Goal: Download file/media

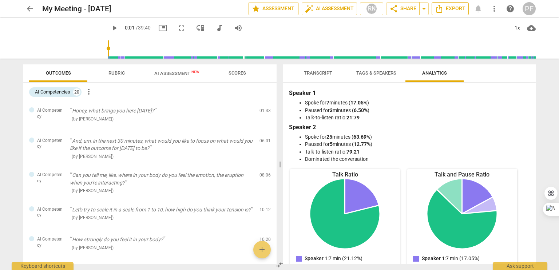
click at [441, 8] on icon "Export" at bounding box center [439, 8] width 9 height 9
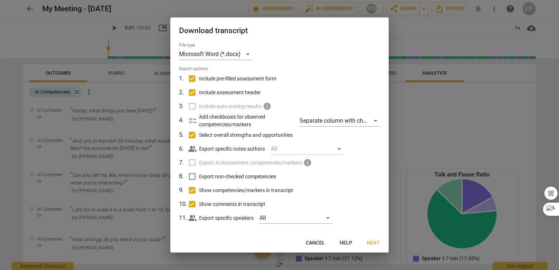
click at [199, 107] on label "Include auto scoring results info" at bounding box center [278, 106] width 191 height 14
click at [194, 106] on label "Include auto scoring results info" at bounding box center [278, 106] width 191 height 14
click at [190, 177] on input "Export non-checked competencies" at bounding box center [192, 177] width 14 height 14
checkbox input "true"
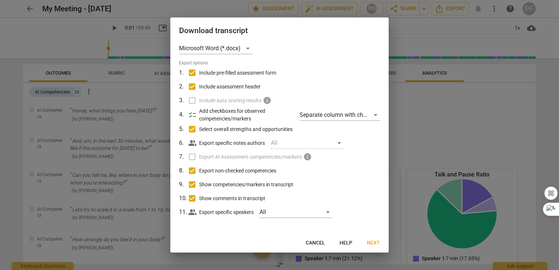
click at [304, 162] on label "Export AI Assessment competencies/markers info" at bounding box center [278, 157] width 191 height 14
click at [305, 157] on span "info" at bounding box center [307, 157] width 9 height 9
click at [191, 156] on label "Export AI Assessment competencies/markers info" at bounding box center [278, 157] width 191 height 14
click at [375, 242] on span "Next" at bounding box center [373, 243] width 13 height 7
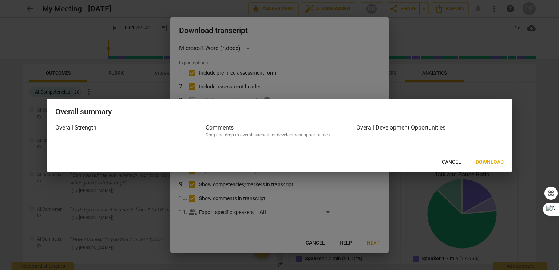
click at [484, 159] on span "Download" at bounding box center [490, 162] width 28 height 7
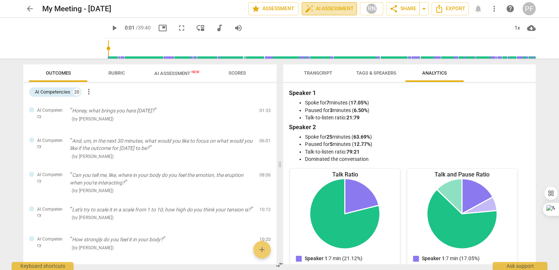
click at [330, 9] on span "auto_fix_high AI Assessment" at bounding box center [329, 8] width 49 height 9
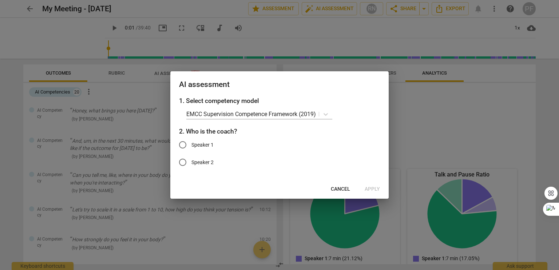
click at [211, 143] on span "Speaker 1" at bounding box center [202, 145] width 22 height 8
click at [191, 143] on input "Speaker 1" at bounding box center [182, 144] width 17 height 17
radio input "true"
click at [367, 189] on span "Apply" at bounding box center [372, 189] width 15 height 7
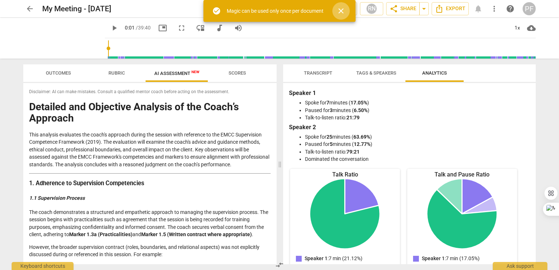
click at [338, 12] on span "close" at bounding box center [341, 11] width 9 height 9
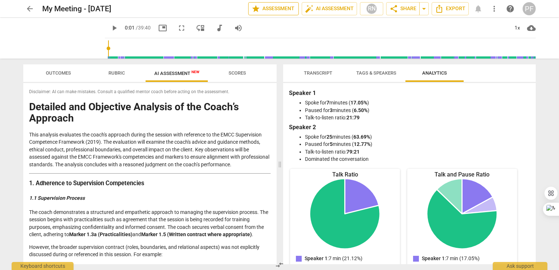
click at [273, 11] on span "star Assessment" at bounding box center [274, 8] width 44 height 9
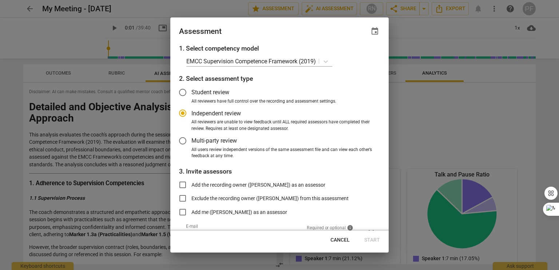
click at [339, 238] on span "Cancel" at bounding box center [339, 240] width 19 height 7
radio input "false"
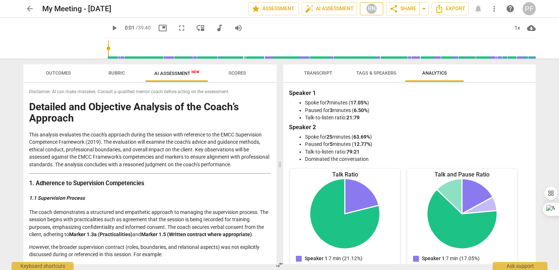
click at [369, 6] on div "RN" at bounding box center [371, 8] width 11 height 11
click at [337, 33] on div at bounding box center [279, 135] width 559 height 270
click at [165, 72] on span "AI Assessment New" at bounding box center [176, 73] width 45 height 5
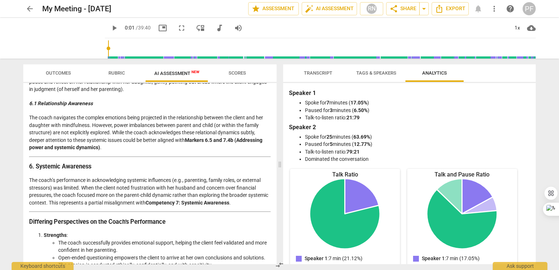
scroll to position [1096, 0]
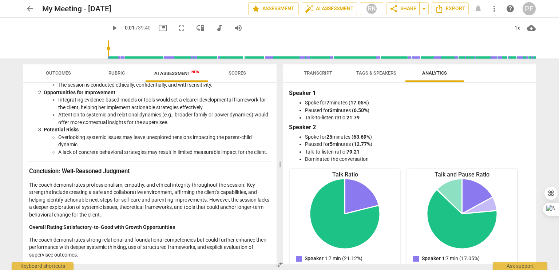
drag, startPoint x: 134, startPoint y: 204, endPoint x: 82, endPoint y: 172, distance: 60.8
click at [82, 172] on strong "Conclusion: Well-Reasoned Judgment" at bounding box center [79, 171] width 101 height 7
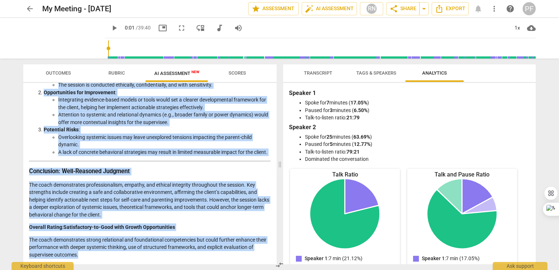
drag, startPoint x: 29, startPoint y: 106, endPoint x: 114, endPoint y: 265, distance: 179.9
click at [114, 265] on div "Outcomes Rubric AI Assessment New Scores Disclaimer: AI can make mistakes. Cons…" at bounding box center [148, 164] width 262 height 211
copy div "Loremips dol Sitametco Adipisci el sed Doeiu’t Incididu Utla etdolore magnaaliq…"
